Goal: Share content: Share content

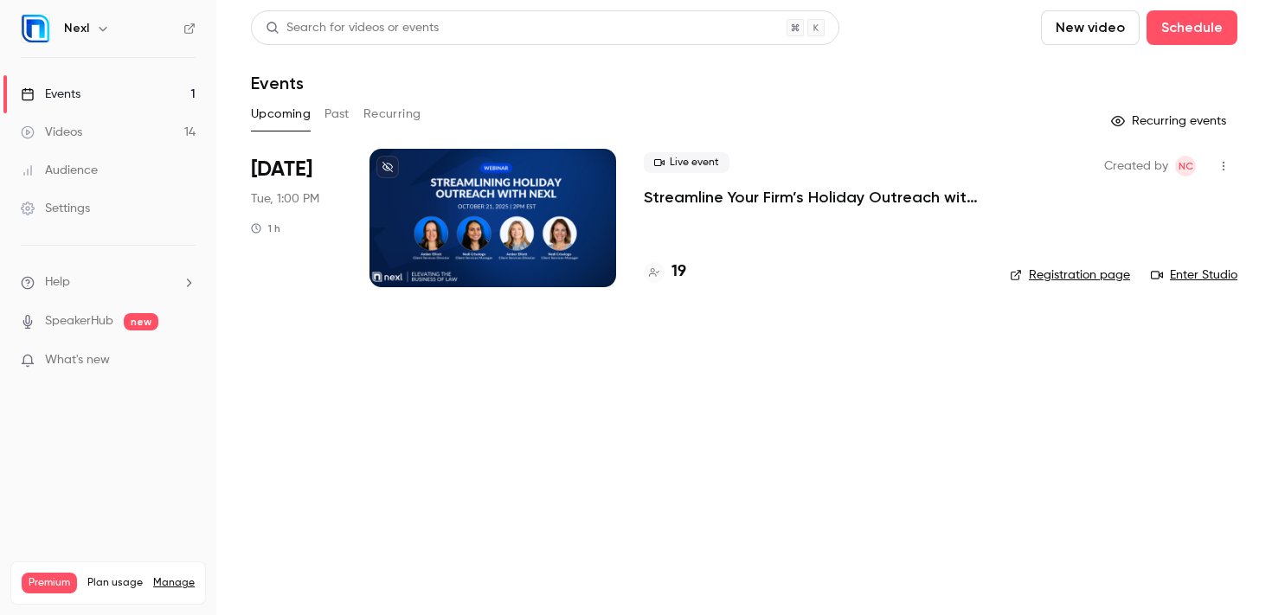
click at [114, 95] on link "Events 1" at bounding box center [108, 94] width 216 height 38
click at [93, 93] on link "Events 1" at bounding box center [108, 94] width 216 height 38
click at [336, 114] on button "Past" at bounding box center [337, 114] width 25 height 28
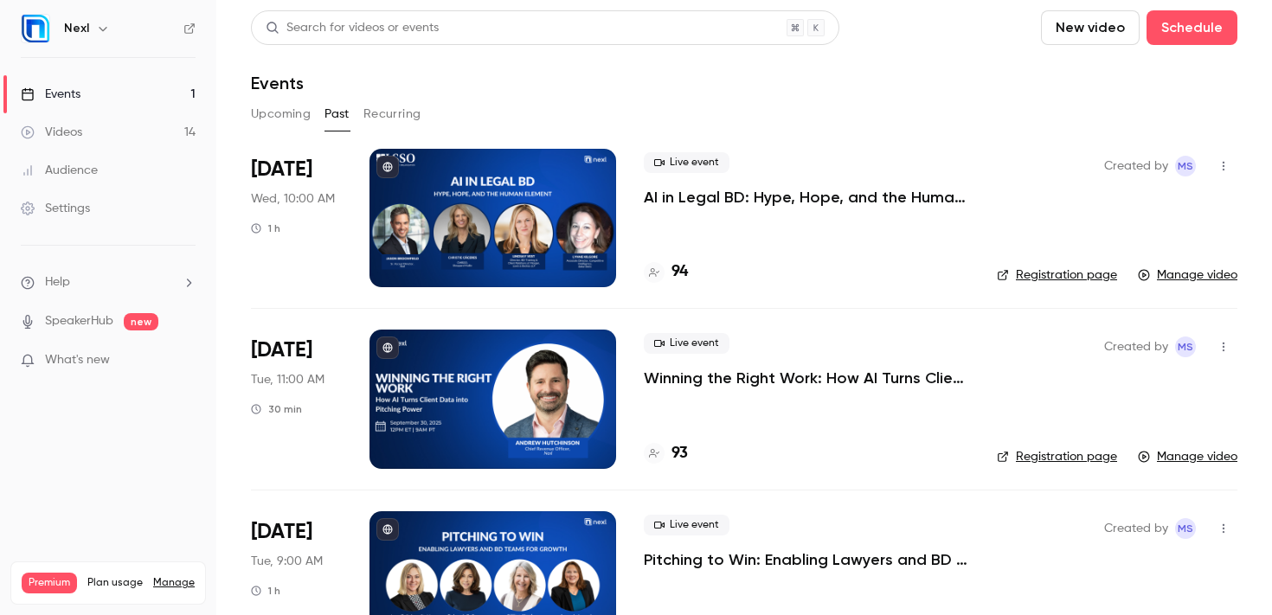
click at [688, 197] on p "AI in Legal BD: Hype, Hope, and the Human Element" at bounding box center [806, 197] width 325 height 21
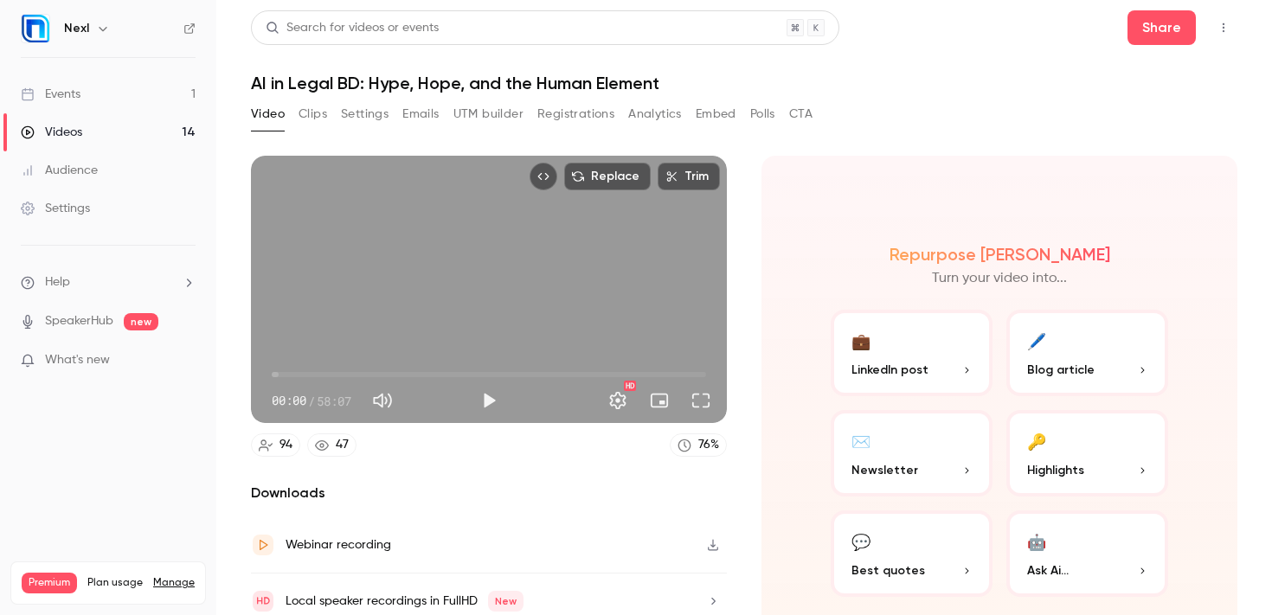
click at [710, 117] on button "Embed" at bounding box center [716, 114] width 41 height 28
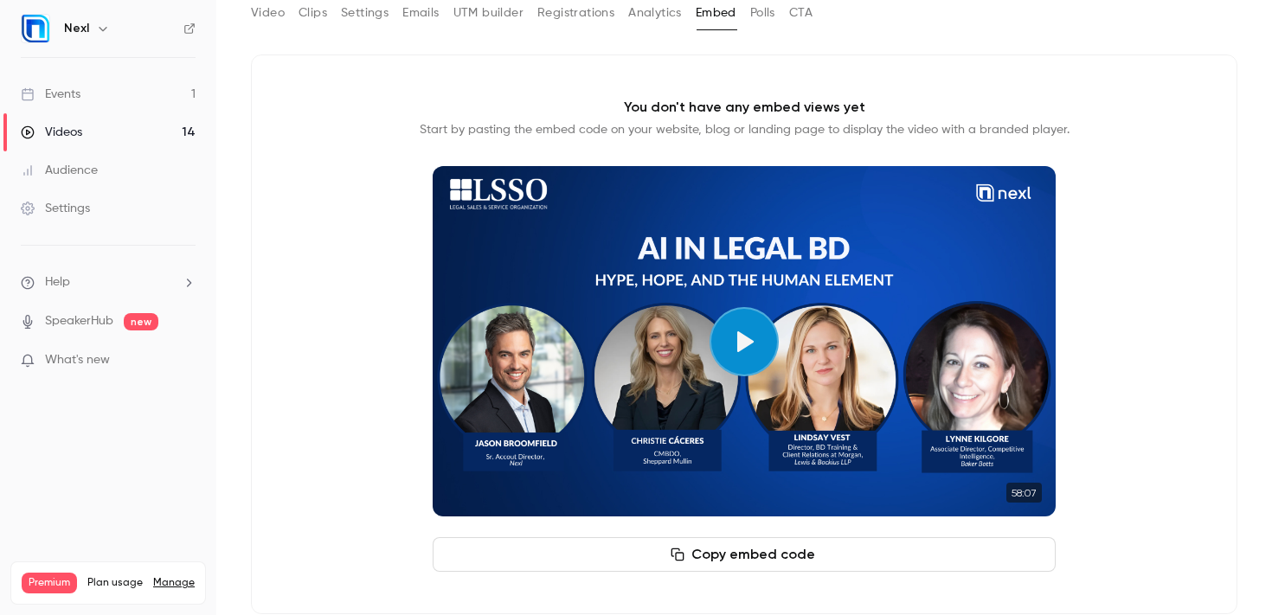
scroll to position [128, 0]
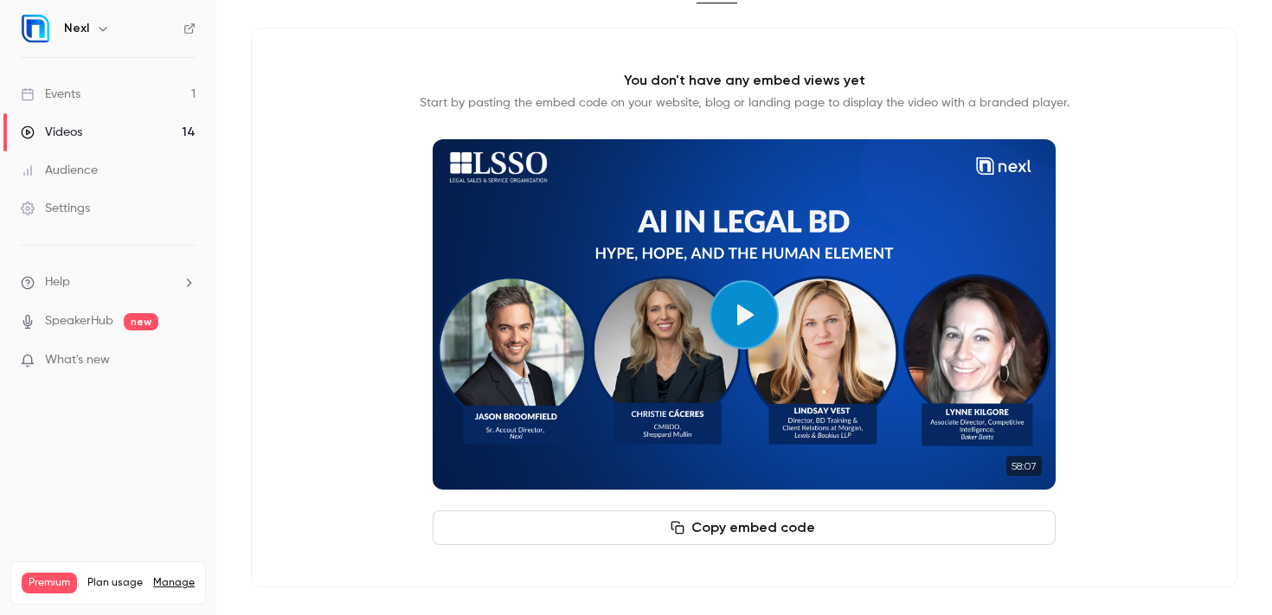
click at [692, 531] on button "Copy embed code" at bounding box center [744, 528] width 623 height 35
